Goal: Find contact information: Find contact information

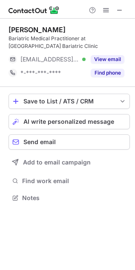
scroll to position [192, 135]
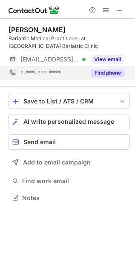
click at [106, 61] on button "View email" at bounding box center [107, 59] width 34 height 8
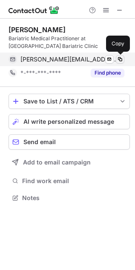
click at [119, 60] on span at bounding box center [119, 59] width 7 height 7
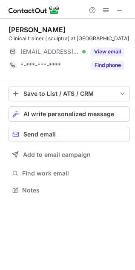
scroll to position [192, 135]
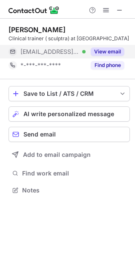
click at [105, 56] on button "View email" at bounding box center [107, 52] width 34 height 8
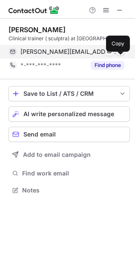
click at [122, 55] on span at bounding box center [119, 51] width 7 height 7
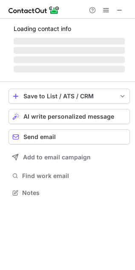
scroll to position [212, 135]
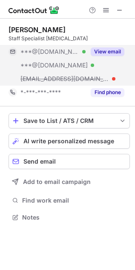
click at [107, 56] on div "View email" at bounding box center [104, 52] width 39 height 14
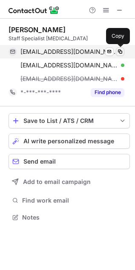
click at [120, 52] on span at bounding box center [119, 51] width 7 height 7
